Goal: Navigation & Orientation: Find specific page/section

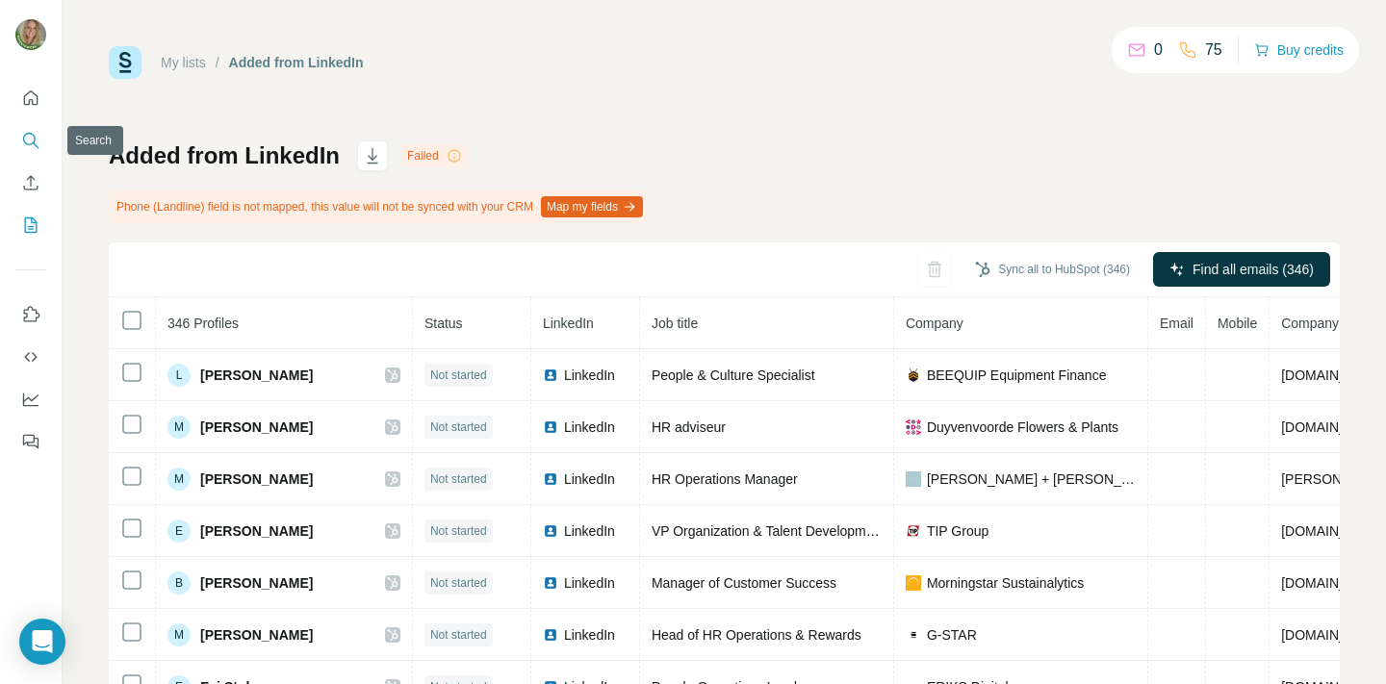
click at [28, 142] on icon "Search" at bounding box center [30, 140] width 19 height 19
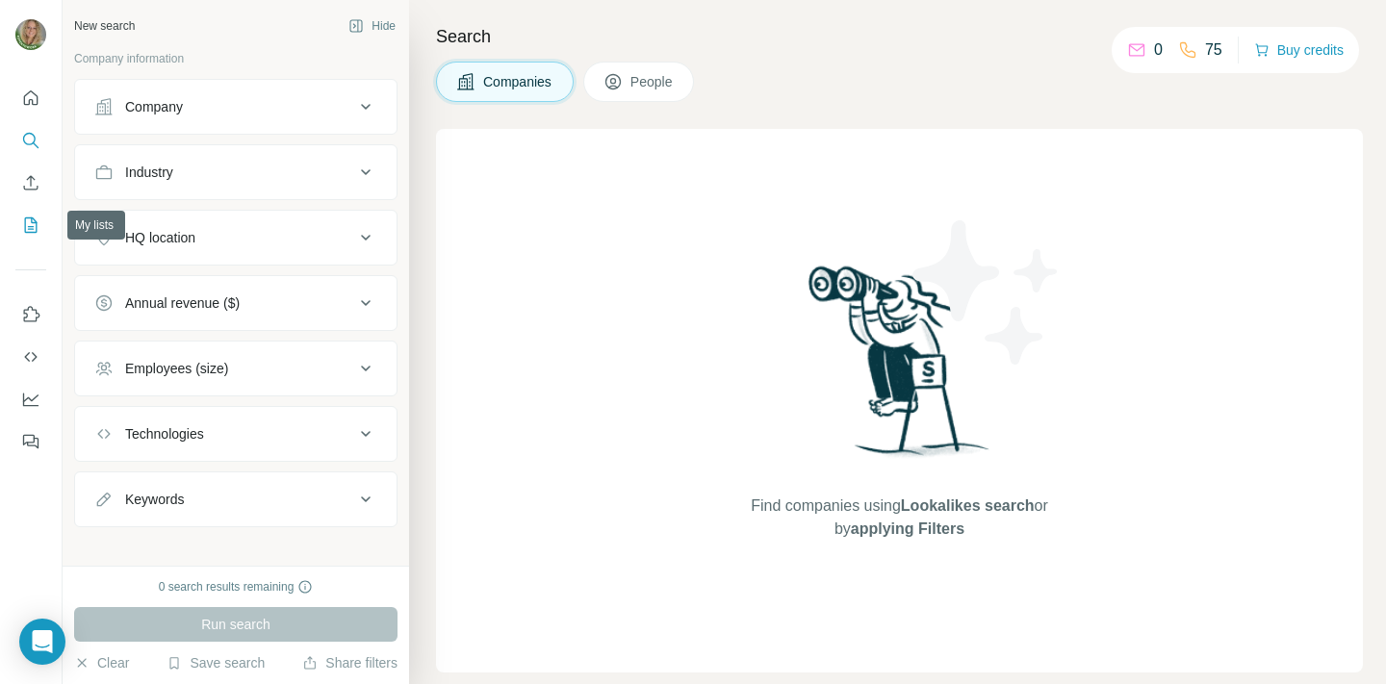
click at [34, 218] on icon "My lists" at bounding box center [30, 225] width 19 height 19
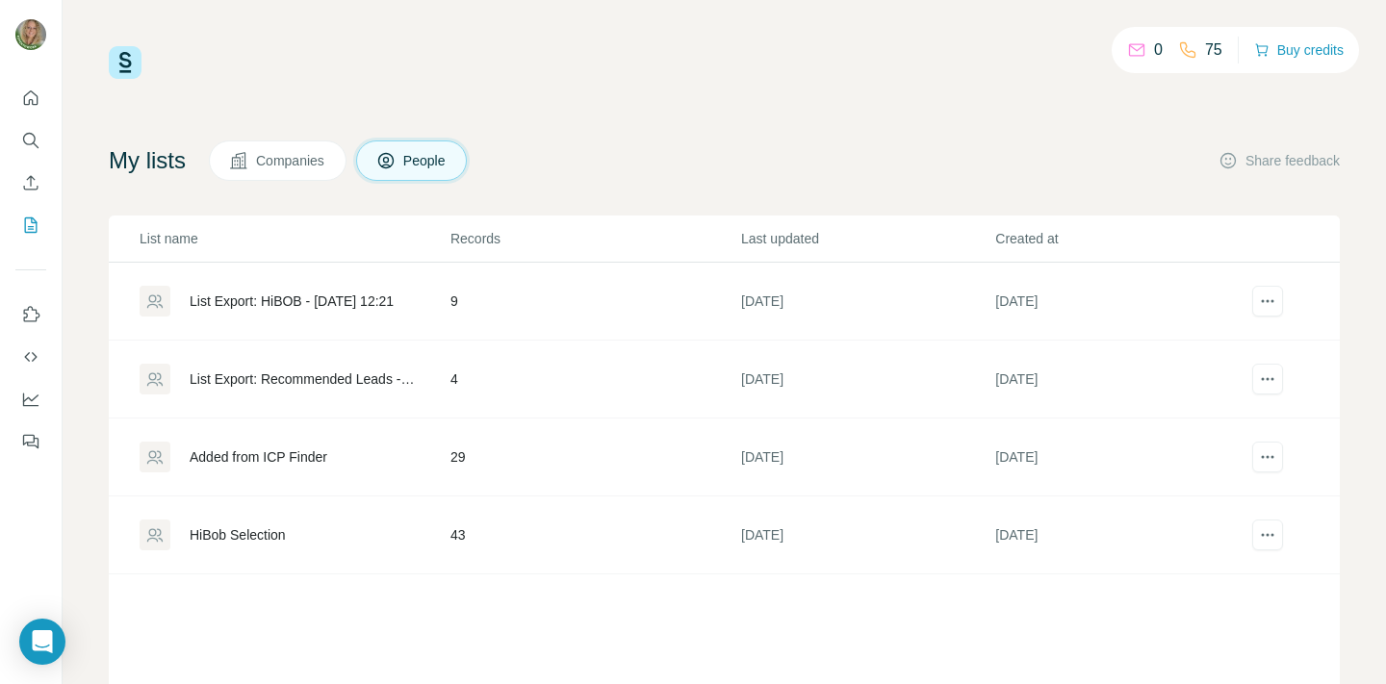
click at [679, 84] on div "0 75 Buy credits My lists Companies People Share feedback List name Records Las…" at bounding box center [724, 390] width 1231 height 689
click at [1368, 683] on div at bounding box center [693, 684] width 1386 height 0
click at [455, 299] on td "9" at bounding box center [595, 302] width 291 height 78
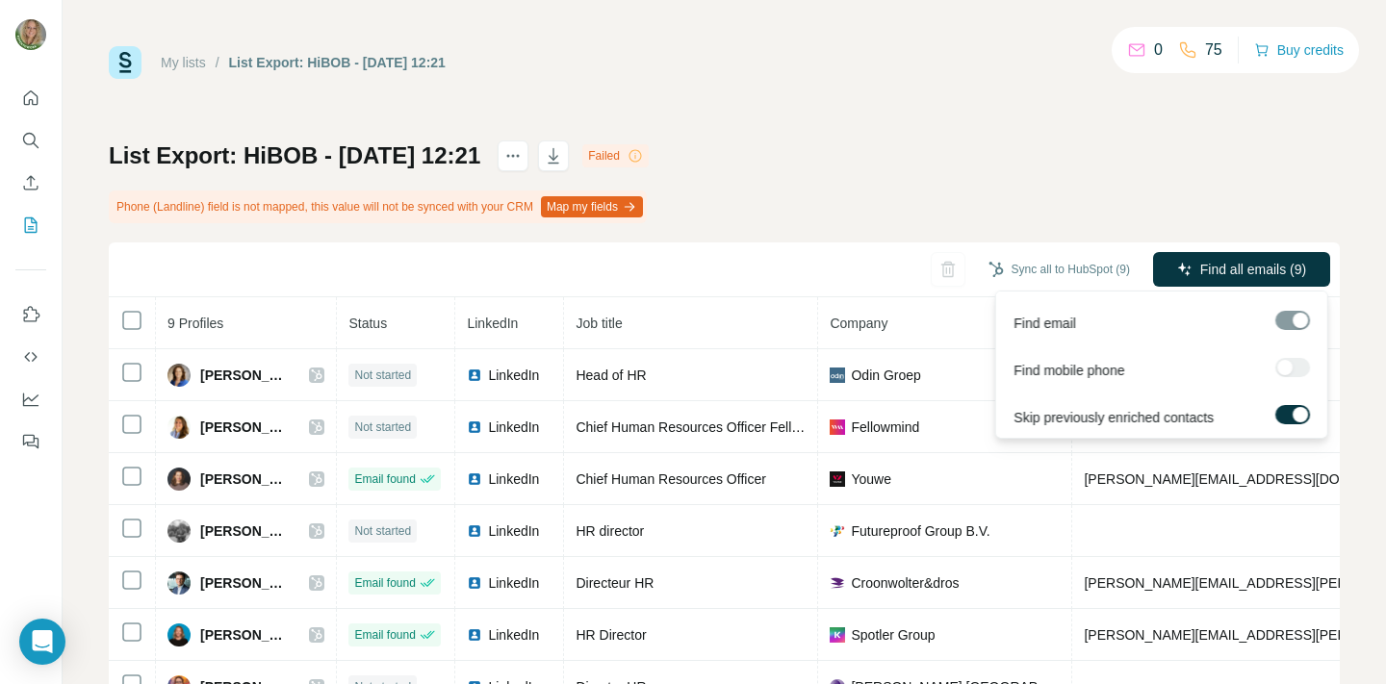
click at [1296, 368] on div at bounding box center [1292, 367] width 35 height 19
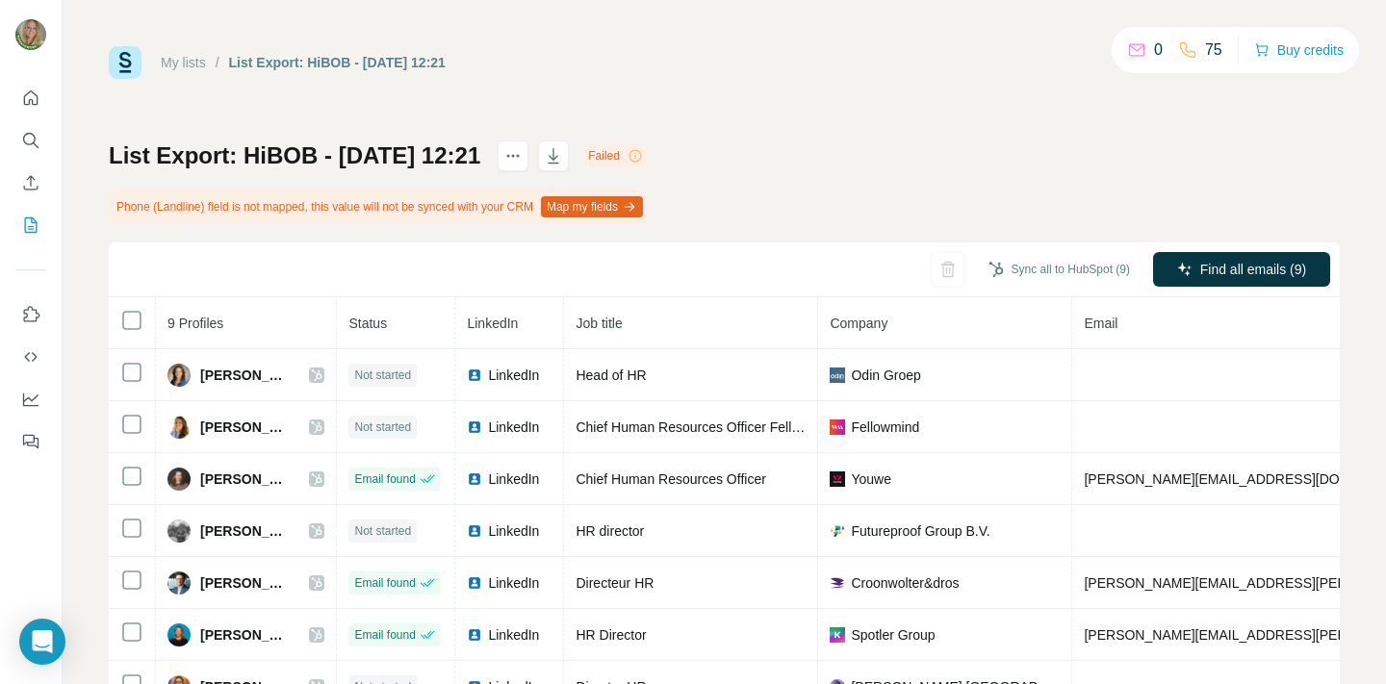
click at [1094, 172] on div "List Export: HiBOB - [DATE] 12:21 Failed Phone (Landline) field is not mapped, …" at bounding box center [724, 473] width 1231 height 665
